Goal: Navigation & Orientation: Understand site structure

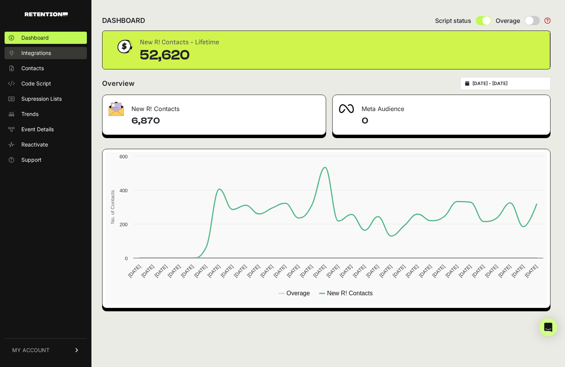
click at [39, 50] on span "Integrations" at bounding box center [36, 53] width 30 height 8
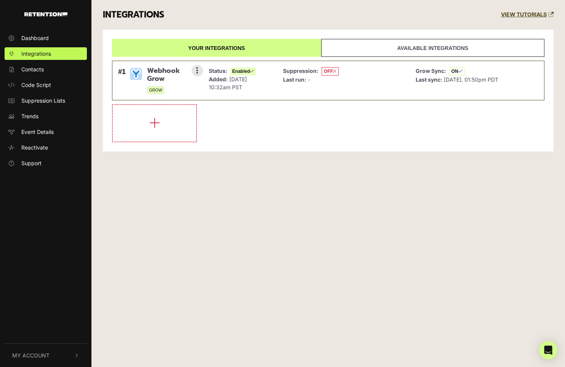
click at [174, 75] on span "Webhook Grow" at bounding box center [172, 75] width 50 height 16
click at [202, 66] on li "#1 Webhook Grow GROW Settings Sync History Disable Check credentials Remove Sta…" at bounding box center [328, 81] width 433 height 40
click at [196, 71] on button at bounding box center [197, 70] width 11 height 11
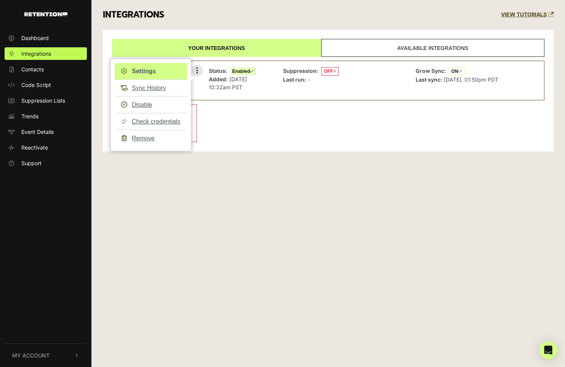
click at [169, 72] on link "Settings" at bounding box center [151, 71] width 72 height 17
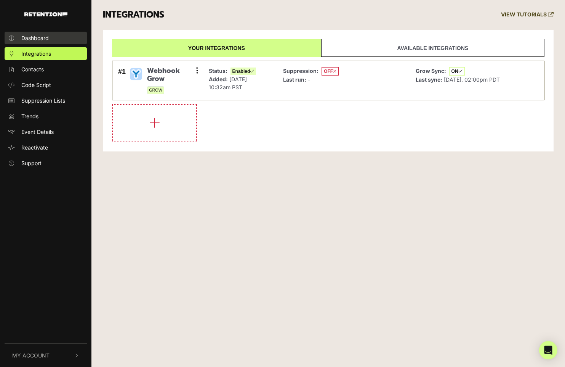
click at [32, 39] on span "Dashboard" at bounding box center [34, 38] width 27 height 8
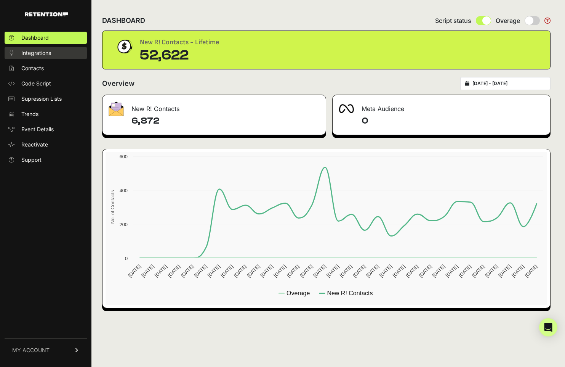
click at [39, 52] on span "Integrations" at bounding box center [36, 53] width 30 height 8
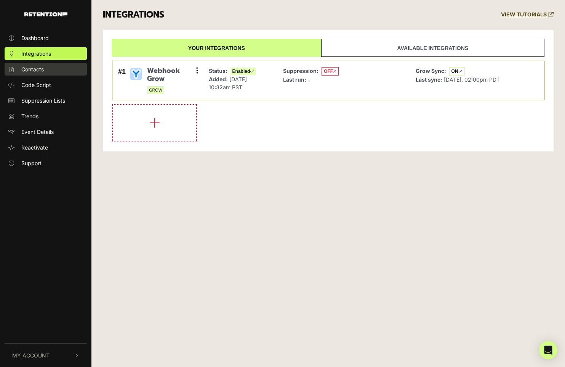
click at [34, 66] on span "Contacts" at bounding box center [32, 69] width 22 height 8
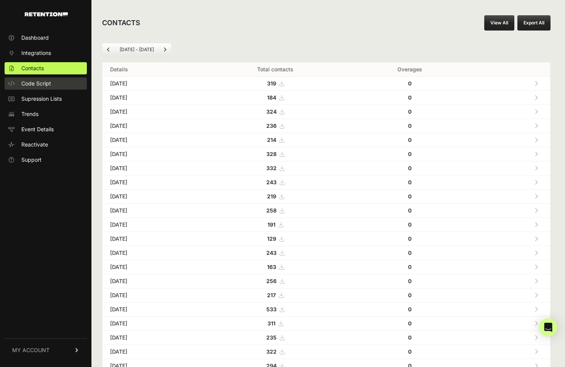
click at [32, 84] on span "Code Script" at bounding box center [36, 84] width 30 height 8
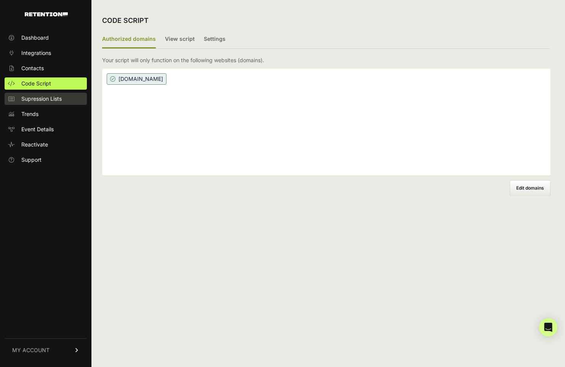
click at [31, 99] on span "Supression Lists" at bounding box center [41, 99] width 40 height 8
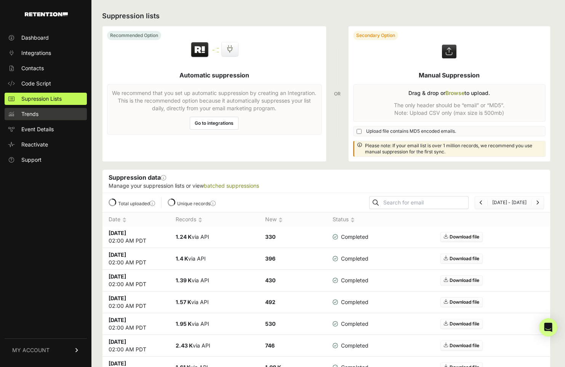
click at [26, 113] on span "Trends" at bounding box center [29, 114] width 17 height 8
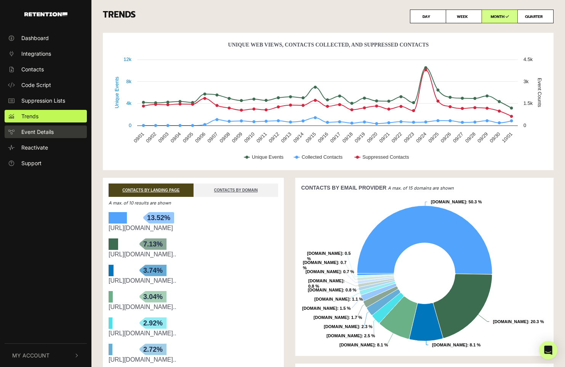
click at [27, 131] on span "Event Details" at bounding box center [37, 132] width 32 height 8
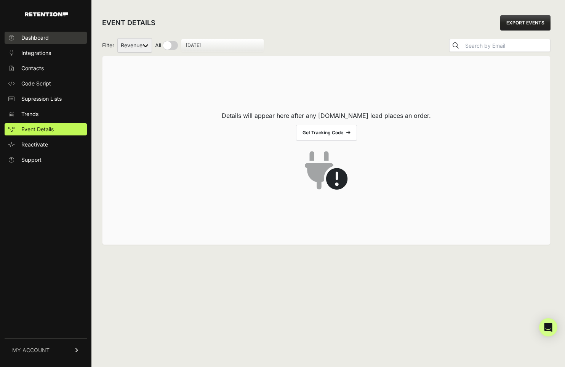
click at [32, 39] on span "Dashboard" at bounding box center [34, 38] width 27 height 8
